Goal: Information Seeking & Learning: Learn about a topic

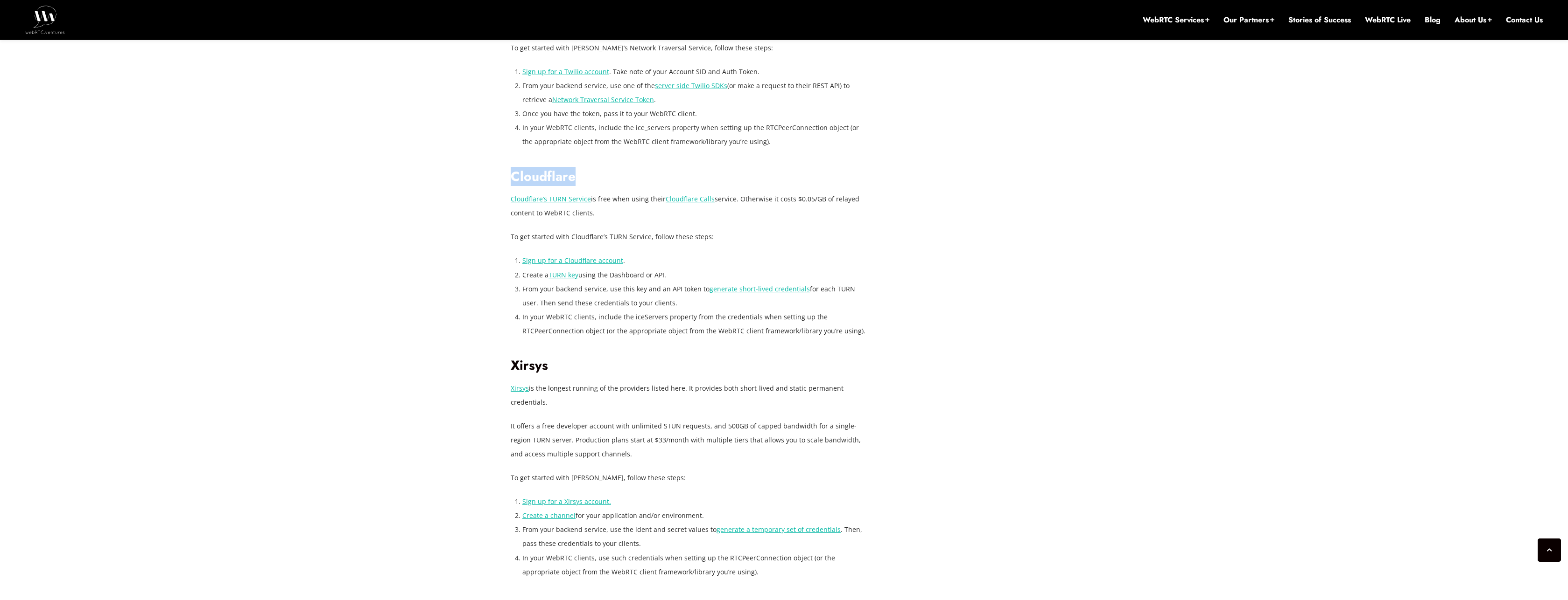
scroll to position [1623, 0]
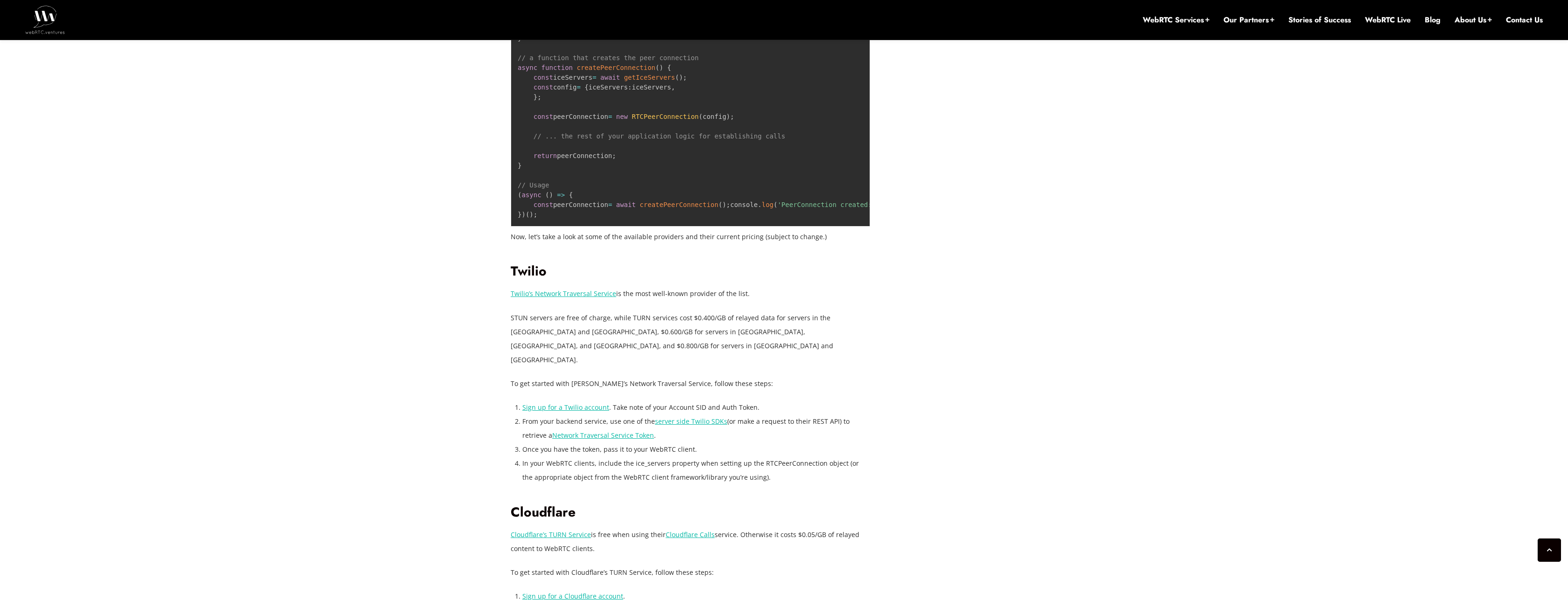
click at [961, 342] on div "[DATE] [PERSON_NAME] Comments Off on Selecting and Deploying Managed STUN/TURN …" at bounding box center [784, 290] width 557 height 2992
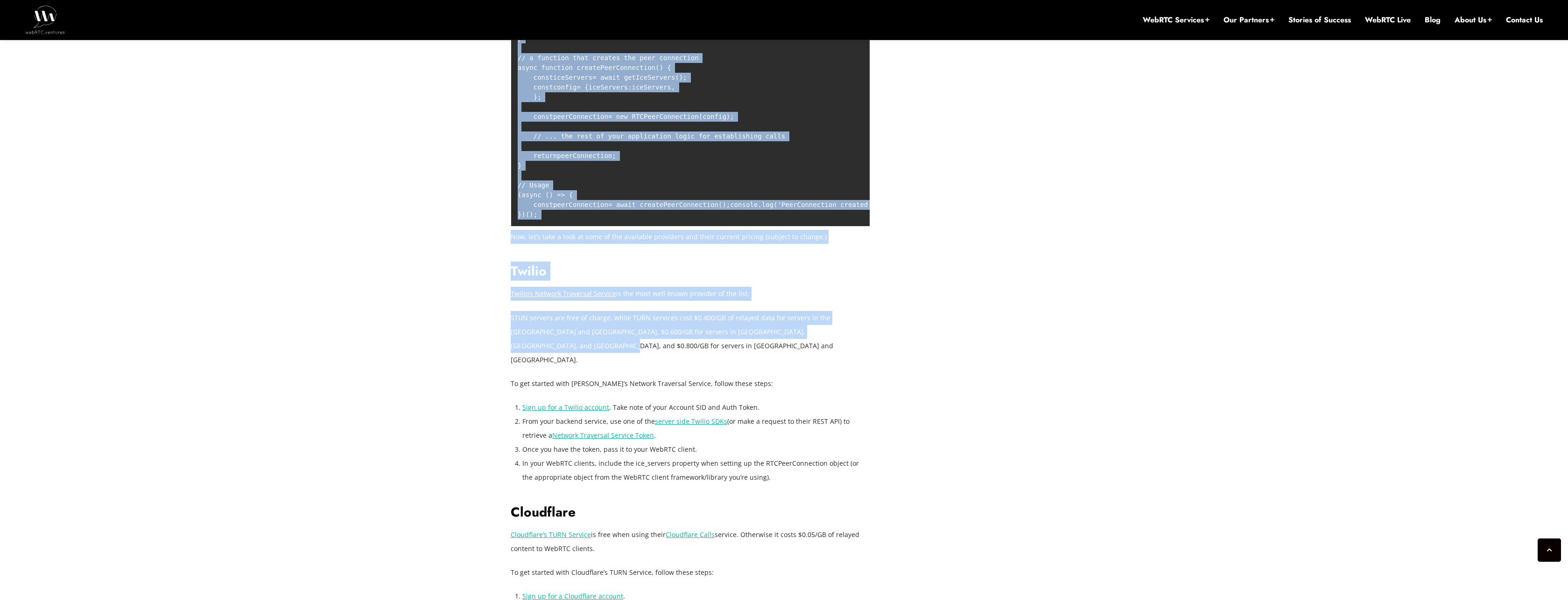
drag, startPoint x: 503, startPoint y: 333, endPoint x: 884, endPoint y: 340, distance: 381.1
click at [872, 342] on div "[DATE] [PERSON_NAME] Comments Off on Selecting and Deploying Managed STUN/TURN …" at bounding box center [784, 290] width 1568 height 3104
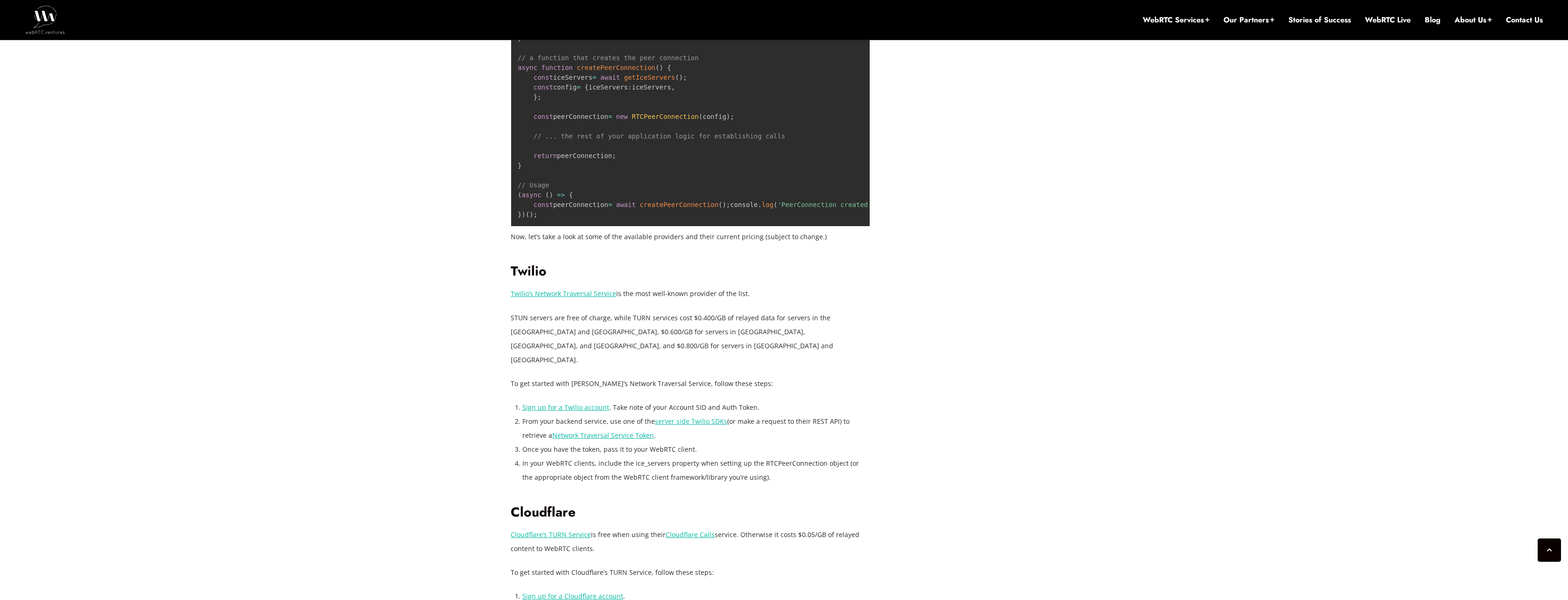
click at [885, 339] on div "[DATE] [PERSON_NAME] Comments Off on Selecting and Deploying Managed STUN/TURN …" at bounding box center [784, 290] width 557 height 2992
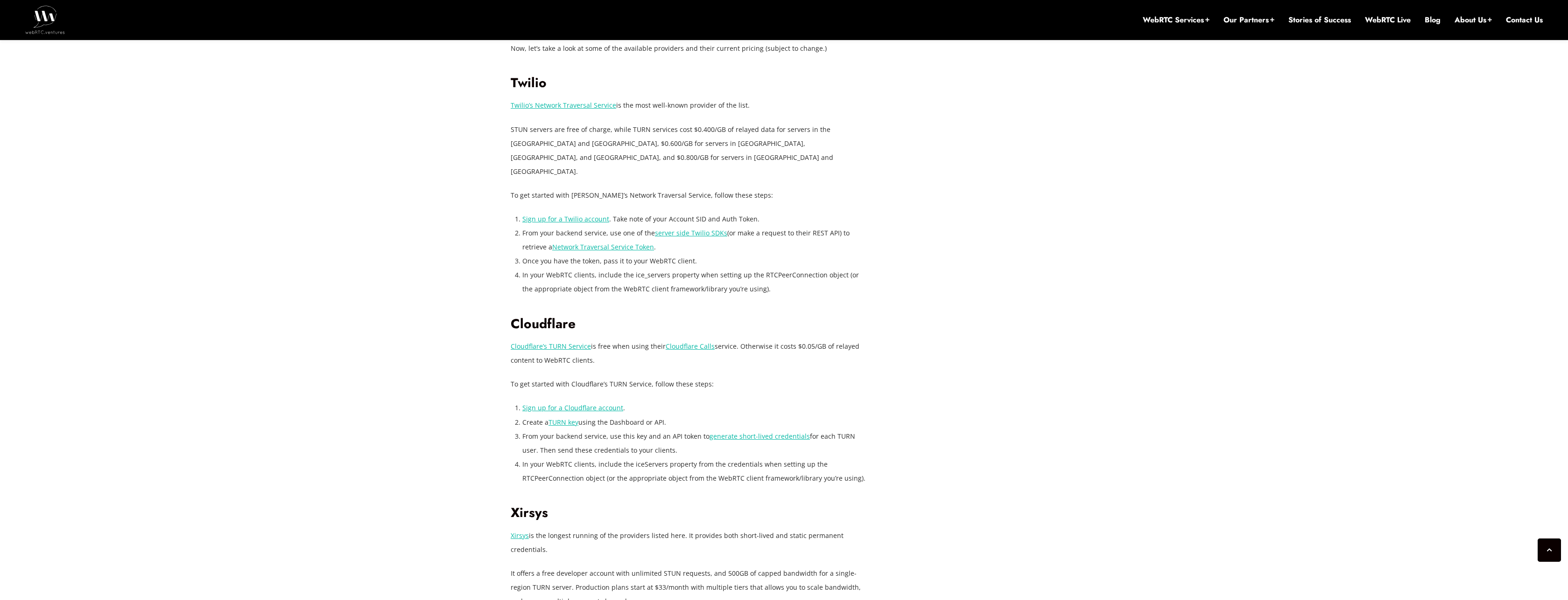
scroll to position [1903, 0]
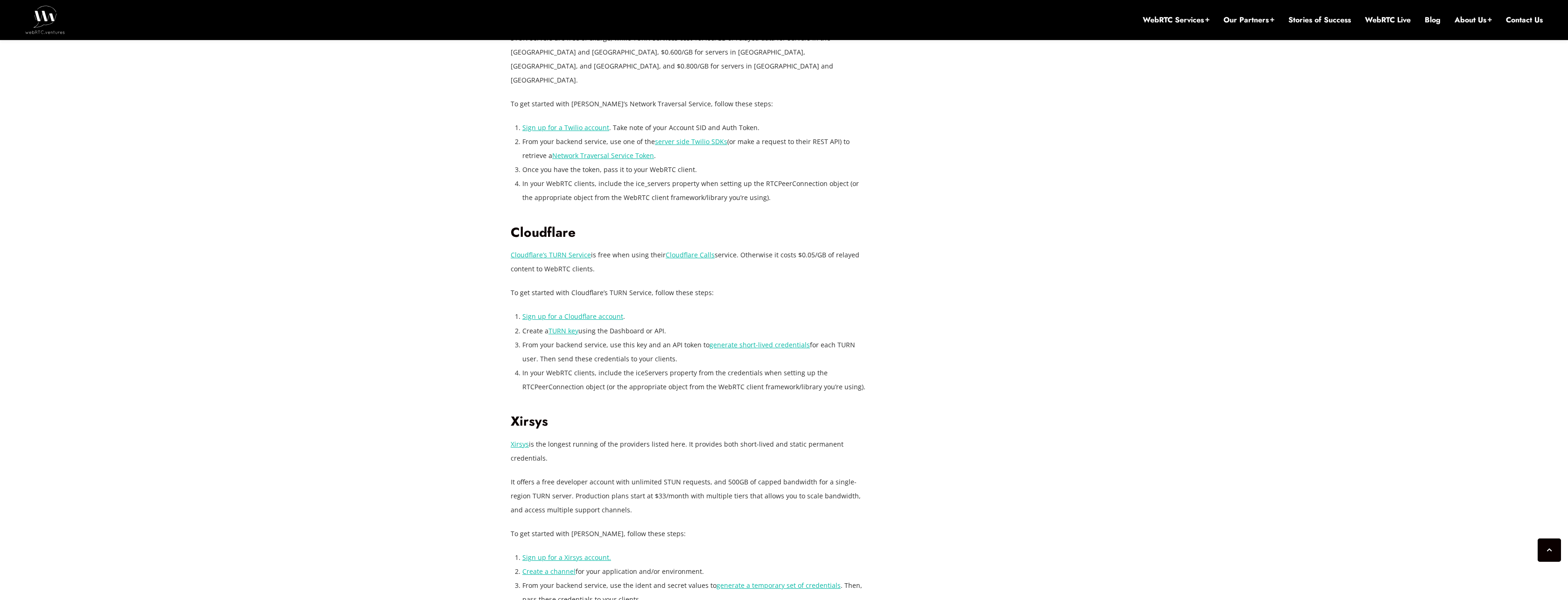
drag, startPoint x: 611, startPoint y: 260, endPoint x: 585, endPoint y: 263, distance: 26.2
click at [585, 263] on p "Cloudflare’s TURN Service is free when using their Cloudflare Calls service. Ot…" at bounding box center [690, 262] width 359 height 28
click at [656, 263] on p "Cloudflare’s TURN Service is free when using their Cloudflare Calls service. Ot…" at bounding box center [690, 262] width 359 height 28
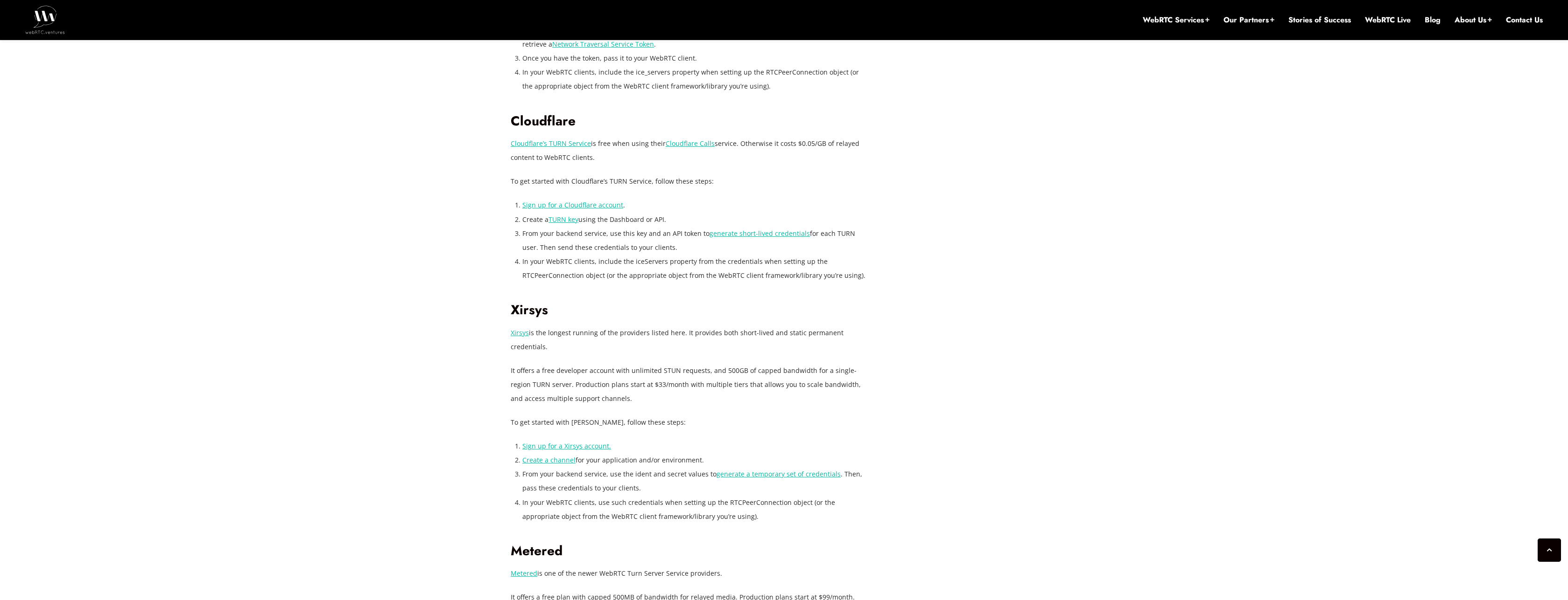
scroll to position [2015, 0]
drag, startPoint x: 547, startPoint y: 321, endPoint x: 621, endPoint y: 319, distance: 74.0
click at [621, 325] on p "Xirsys is the longest running of the providers listed here. It provides both sh…" at bounding box center [690, 339] width 359 height 28
drag, startPoint x: 682, startPoint y: 324, endPoint x: 813, endPoint y: 321, distance: 131.0
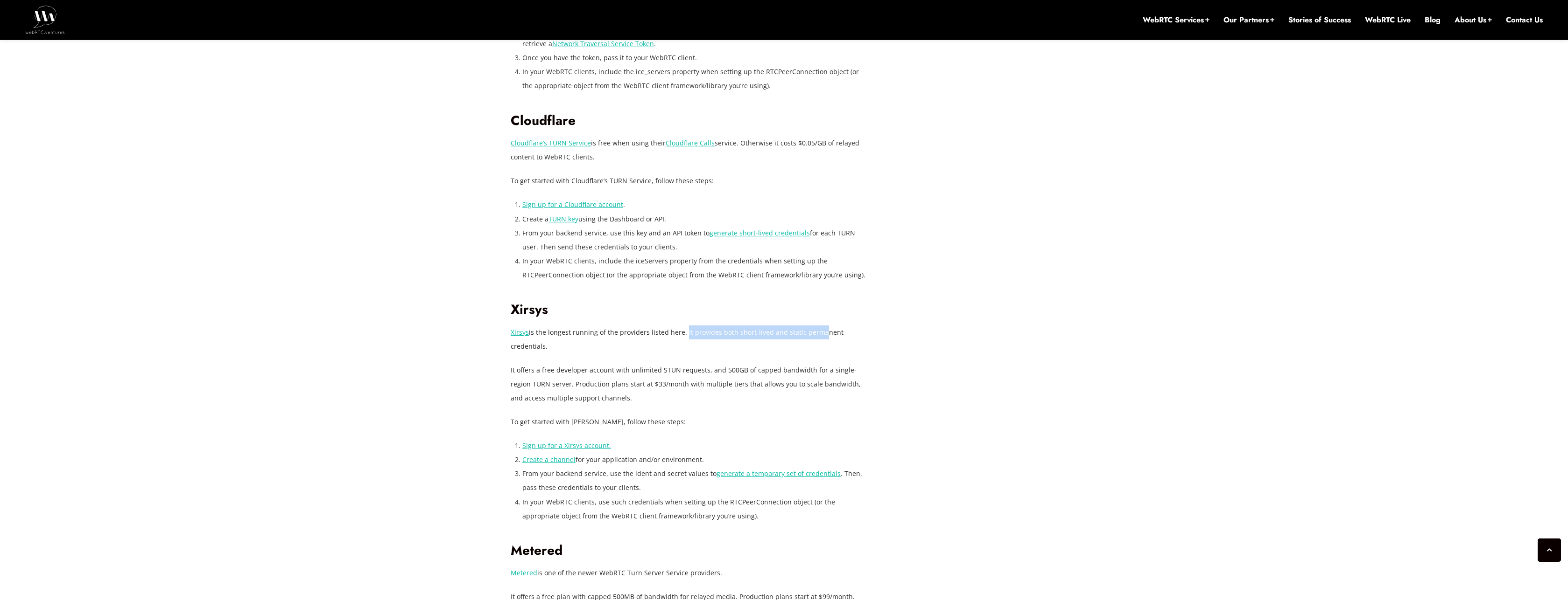
click at [813, 325] on p "Xirsys is the longest running of the providers listed here. It provides both sh…" at bounding box center [690, 339] width 359 height 28
click at [815, 325] on p "Xirsys is the longest running of the providers listed here. It provides both sh…" at bounding box center [690, 339] width 359 height 28
drag, startPoint x: 877, startPoint y: 321, endPoint x: 795, endPoint y: 321, distance: 82.0
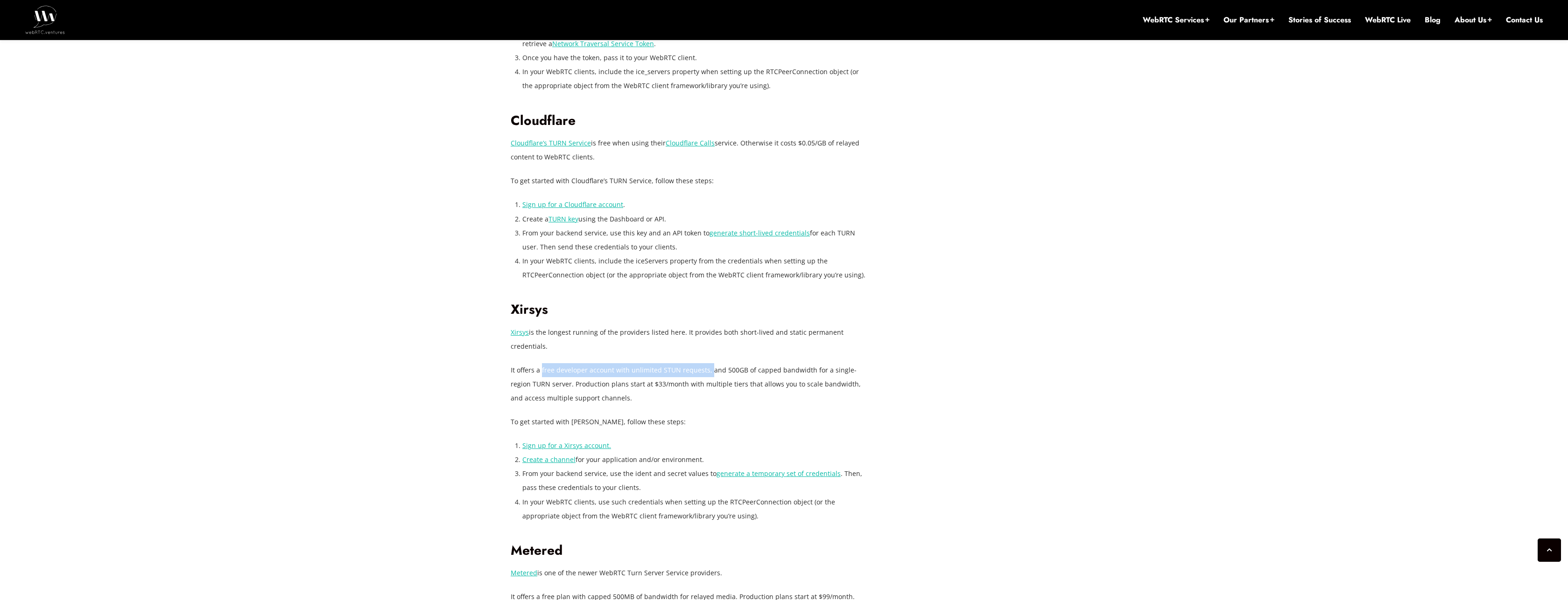
drag, startPoint x: 541, startPoint y: 346, endPoint x: 707, endPoint y: 346, distance: 166.0
click at [707, 363] on p "It offers a free developer account with unlimited STUN requests, and 500GB of c…" at bounding box center [690, 384] width 359 height 42
click at [750, 363] on p "It offers a free developer account with unlimited STUN requests, and 500GB of c…" at bounding box center [690, 384] width 359 height 42
drag, startPoint x: 699, startPoint y: 344, endPoint x: 895, endPoint y: 345, distance: 196.0
click at [821, 363] on p "It offers a free developer account with unlimited STUN requests, and 500GB of c…" at bounding box center [690, 384] width 359 height 42
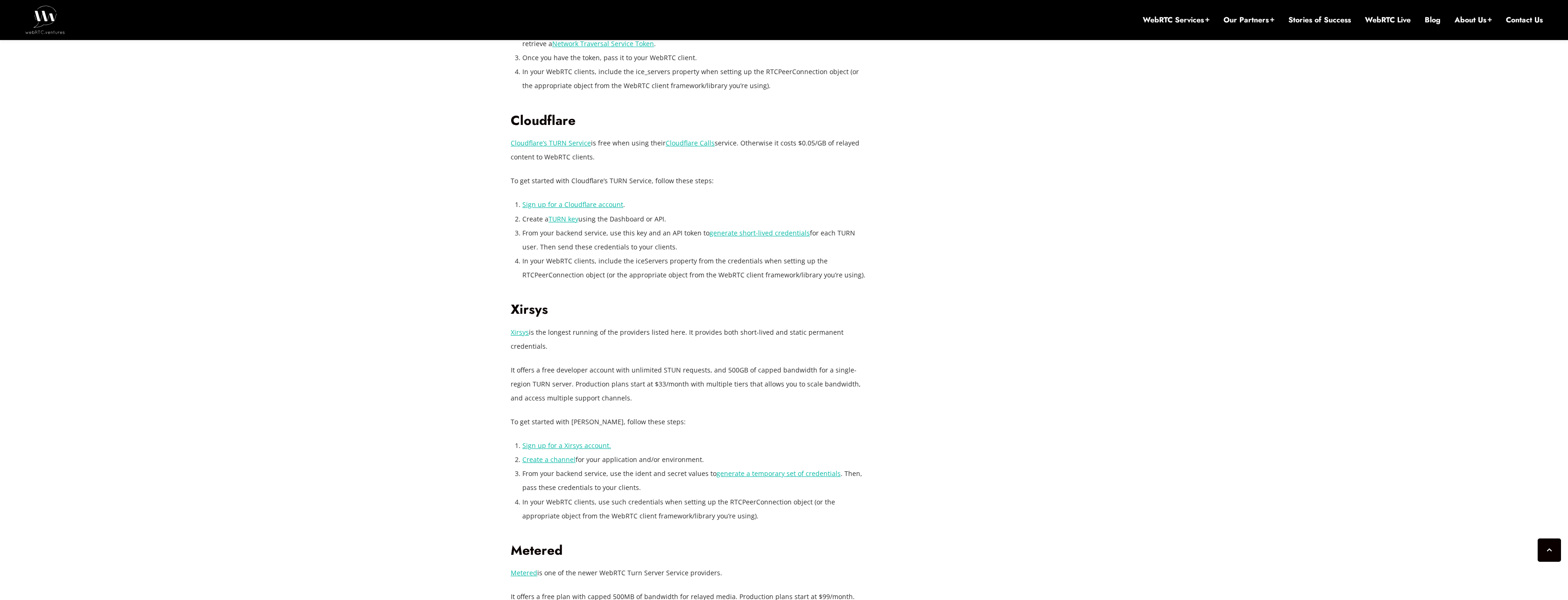
drag, startPoint x: 648, startPoint y: 357, endPoint x: 715, endPoint y: 357, distance: 67.0
click at [715, 363] on p "It offers a free developer account with unlimited STUN requests, and 500GB of c…" at bounding box center [690, 384] width 359 height 42
click at [714, 363] on p "It offers a free developer account with unlimited STUN requests, and 500GB of c…" at bounding box center [690, 384] width 359 height 42
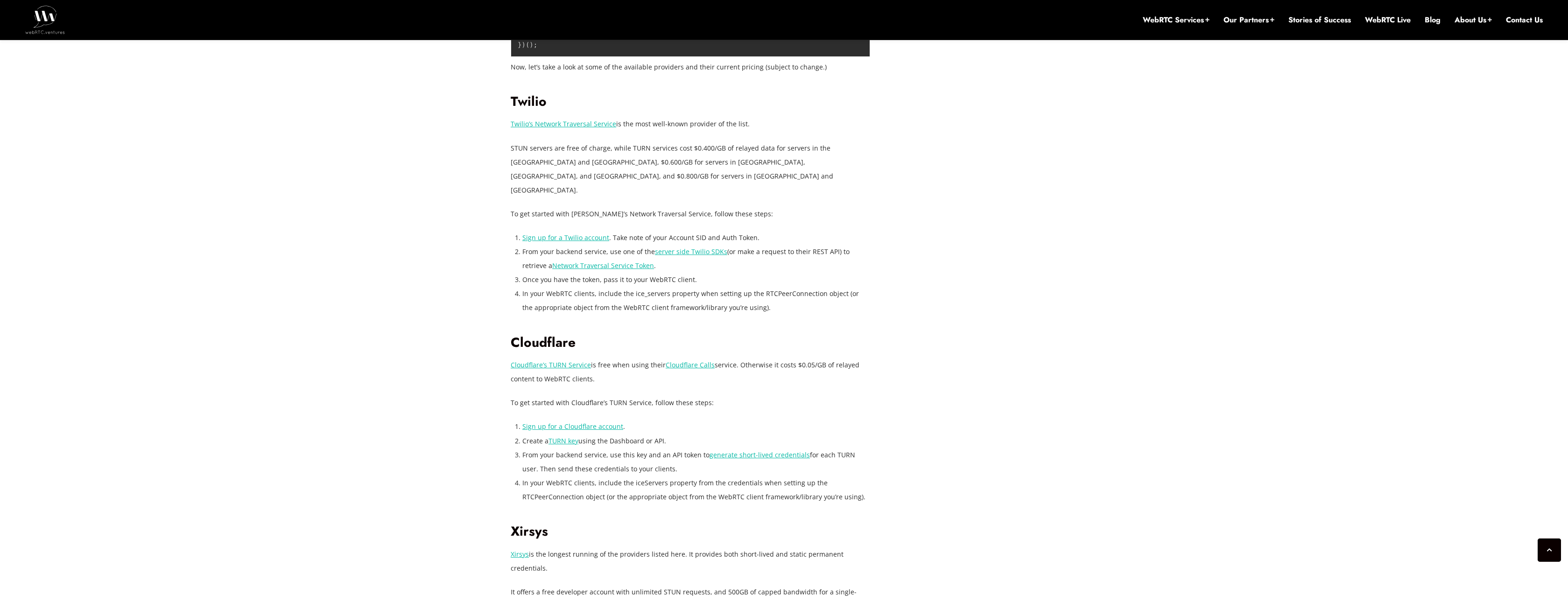
scroll to position [1791, 0]
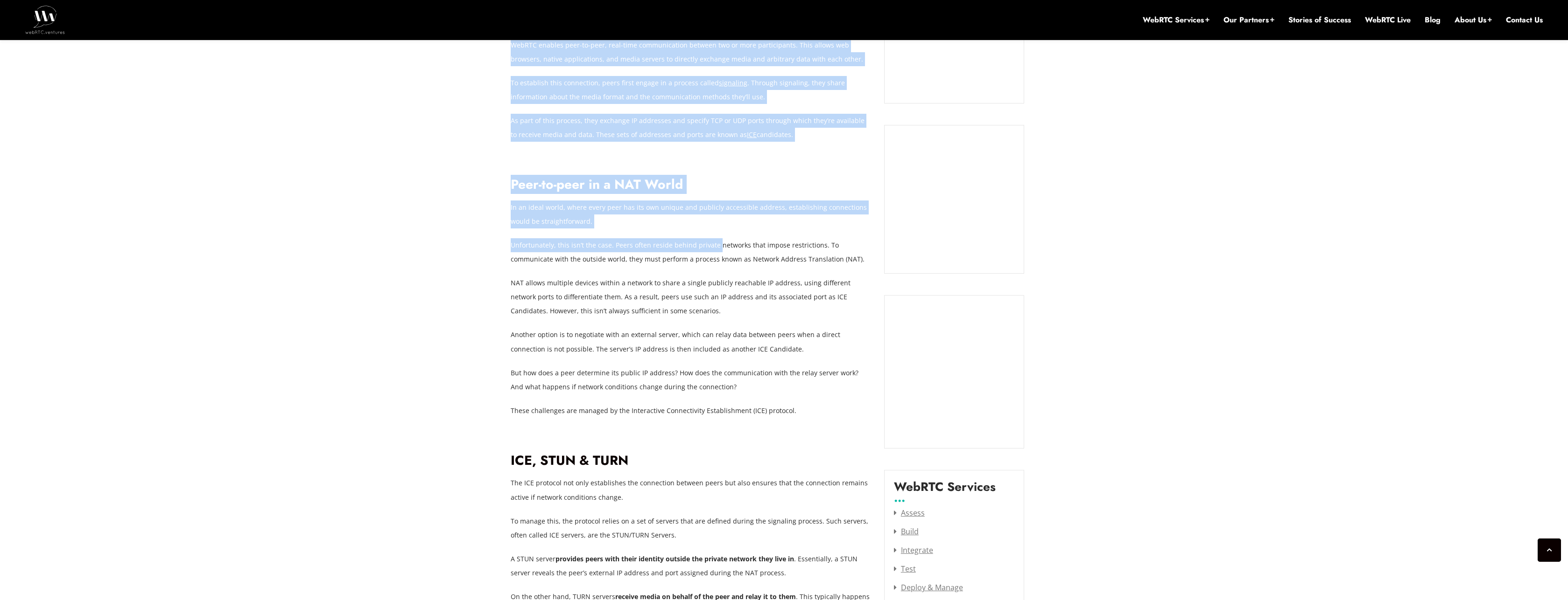
drag, startPoint x: 502, startPoint y: 240, endPoint x: 714, endPoint y: 236, distance: 212.0
click at [714, 238] on p "Unfortunately, this isn’t the case. Peers often reside behind private networks …" at bounding box center [690, 252] width 359 height 28
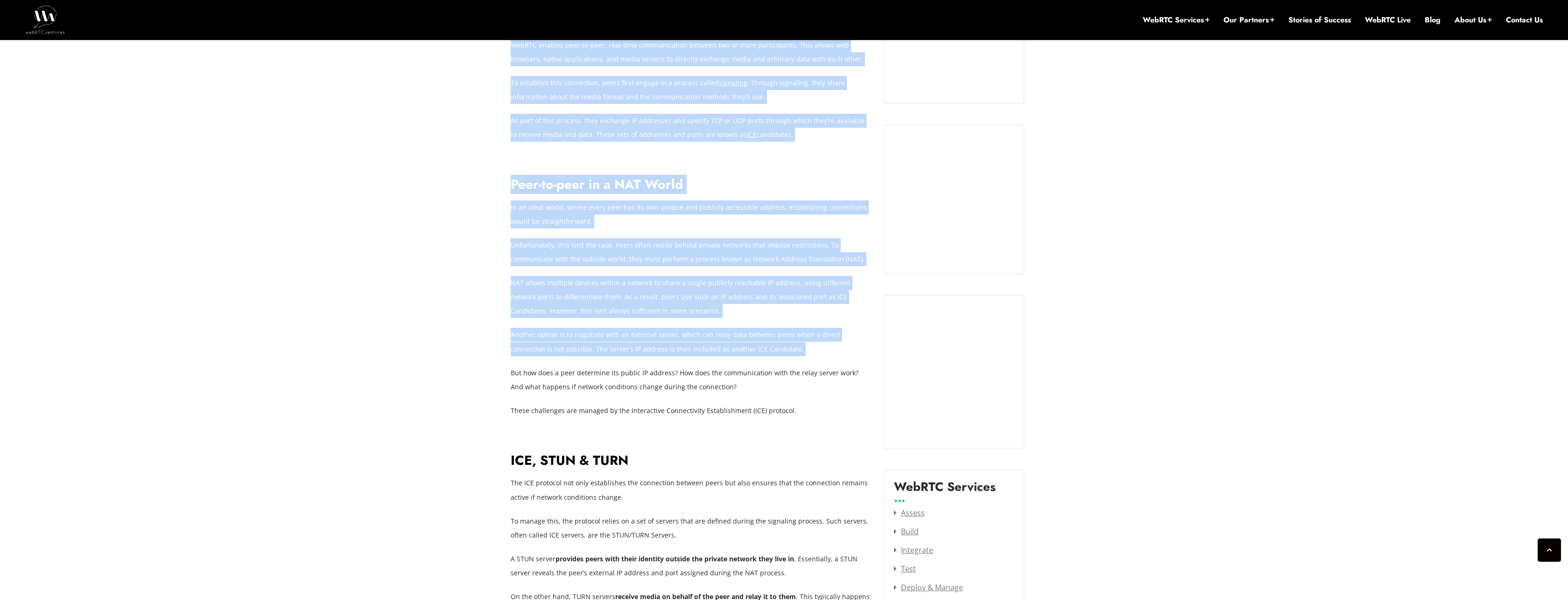
drag, startPoint x: 510, startPoint y: 273, endPoint x: 703, endPoint y: 342, distance: 205.0
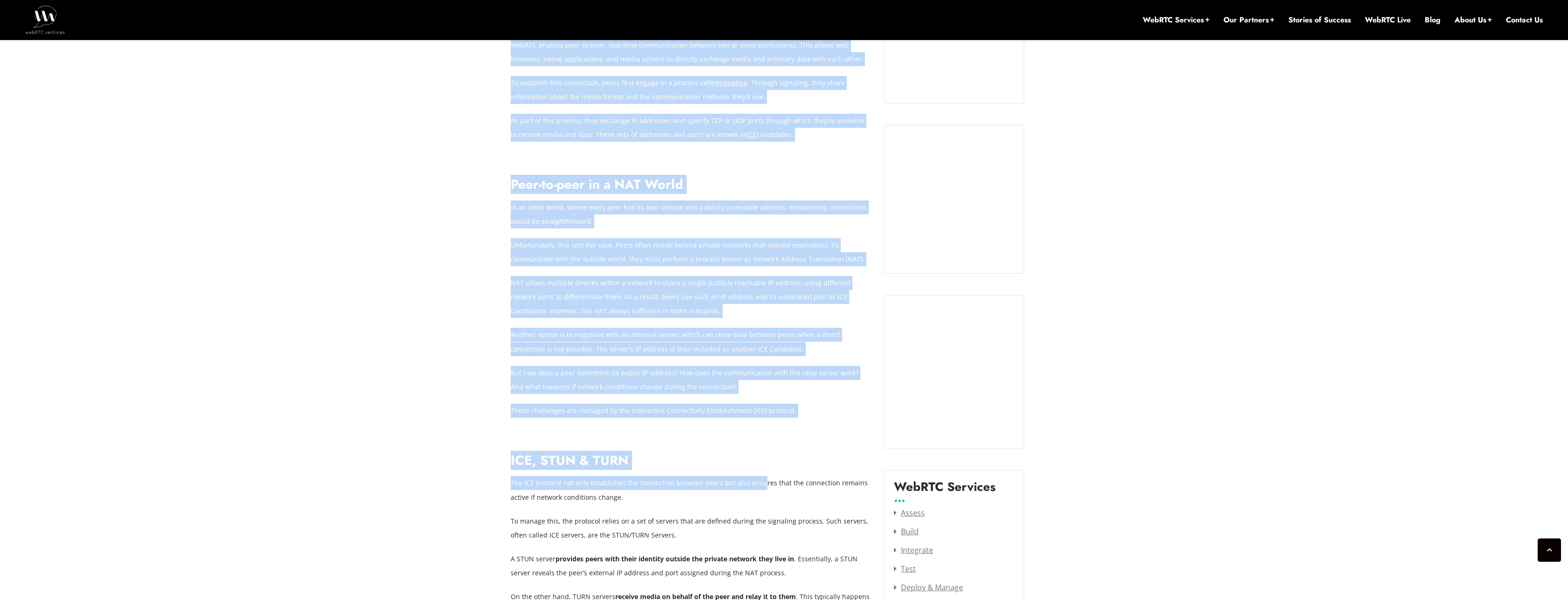
drag, startPoint x: 497, startPoint y: 461, endPoint x: 758, endPoint y: 473, distance: 261.3
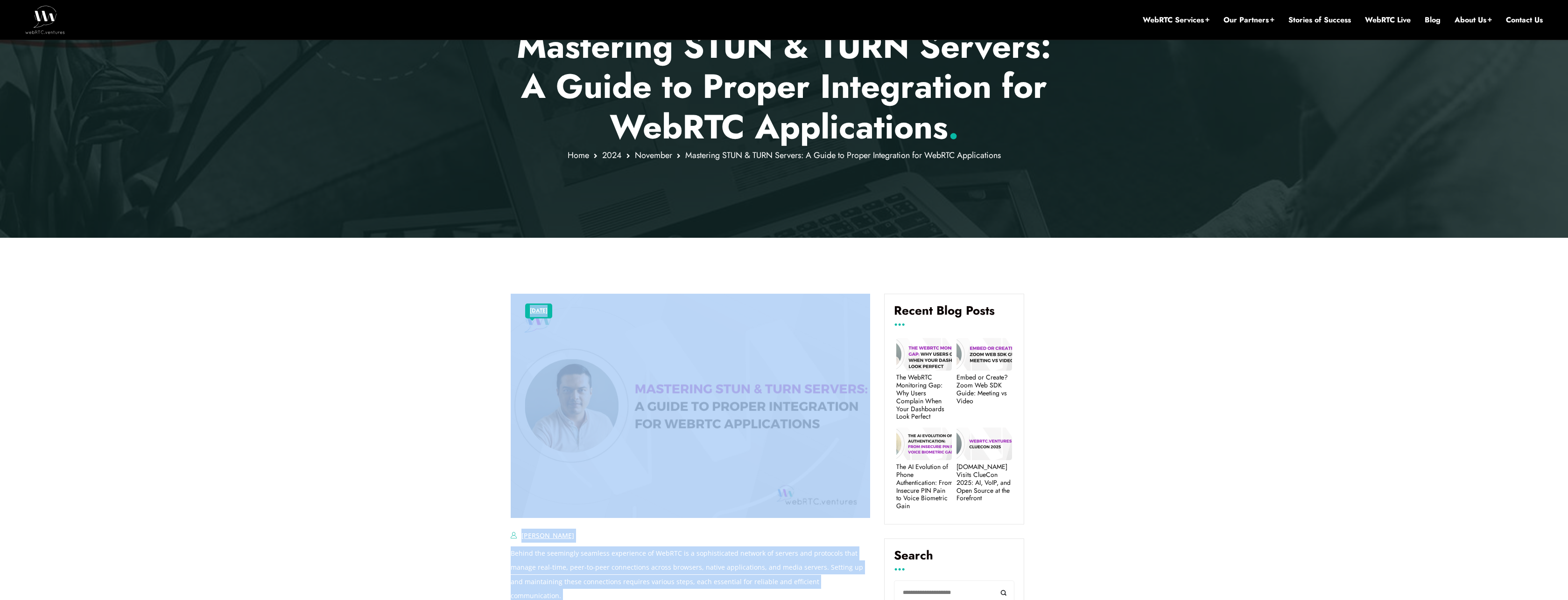
scroll to position [308, 0]
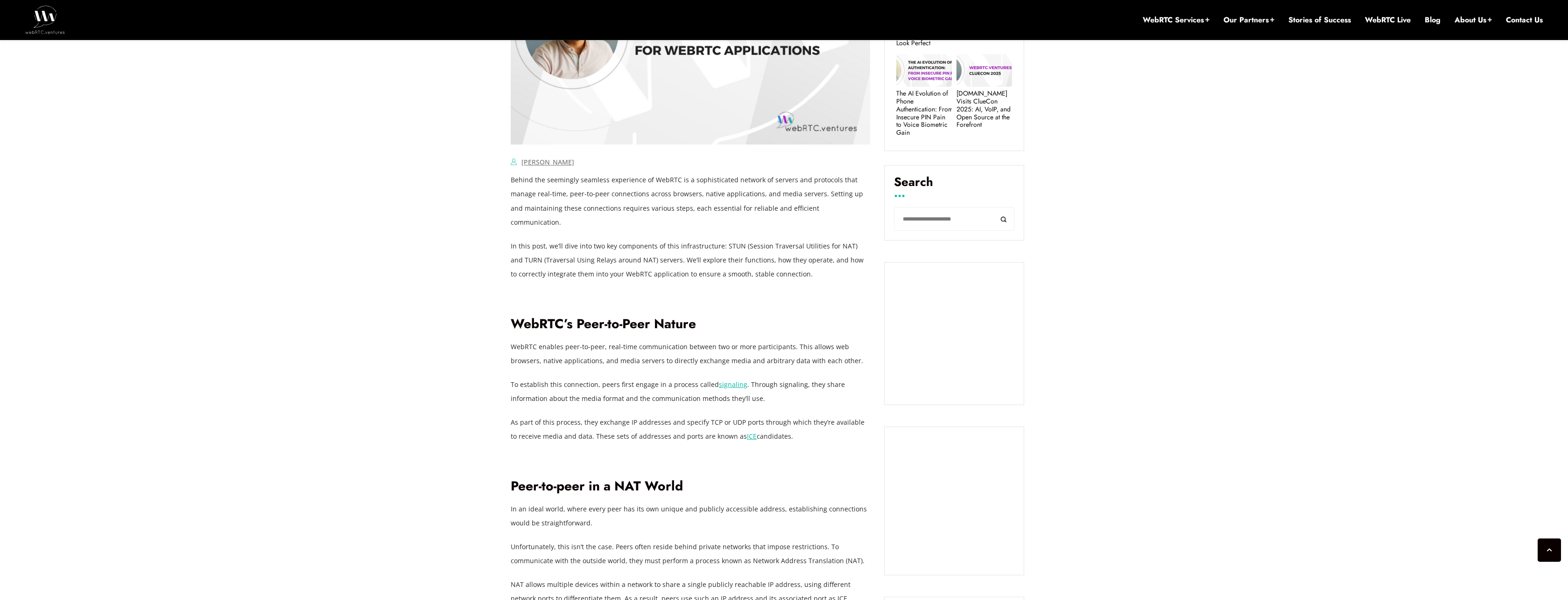
scroll to position [644, 0]
